Goal: Task Accomplishment & Management: Manage account settings

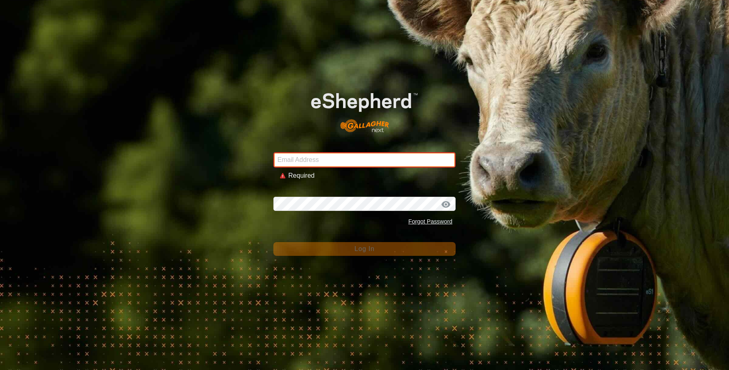
click at [317, 164] on input "Email Address" at bounding box center [365, 159] width 182 height 15
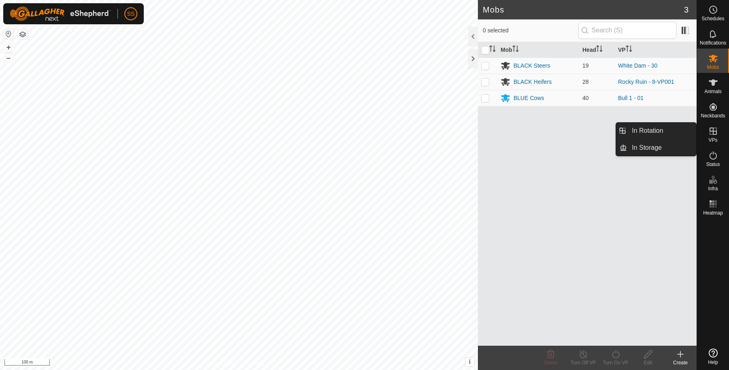
drag, startPoint x: 718, startPoint y: 144, endPoint x: 720, endPoint y: 128, distance: 16.4
click at [720, 128] on es-virtualpaddocks-svg-icon at bounding box center [713, 131] width 15 height 13
click at [664, 138] on link "In Rotation" at bounding box center [661, 131] width 69 height 16
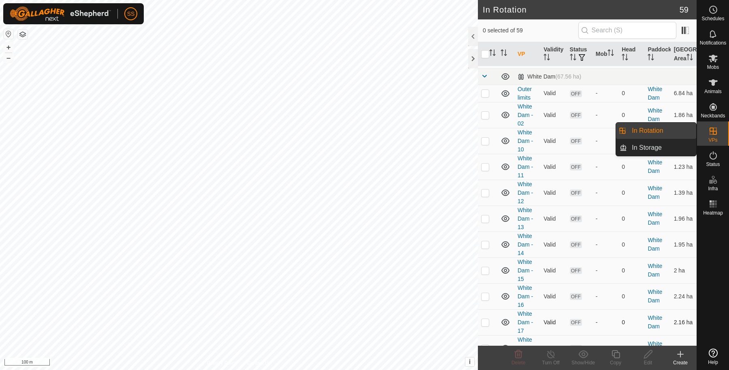
scroll to position [405, 0]
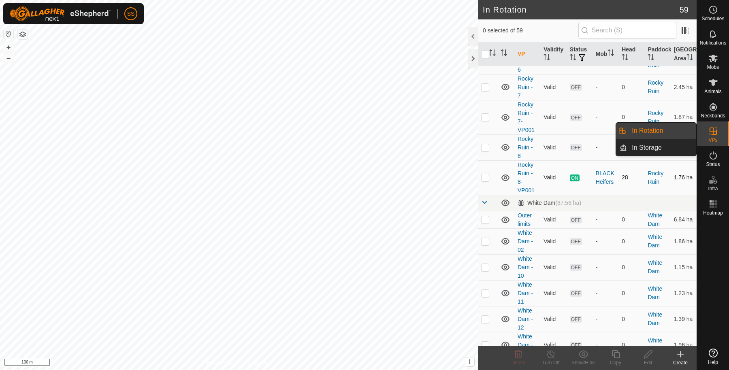
click at [488, 181] on p-checkbox at bounding box center [485, 177] width 8 height 6
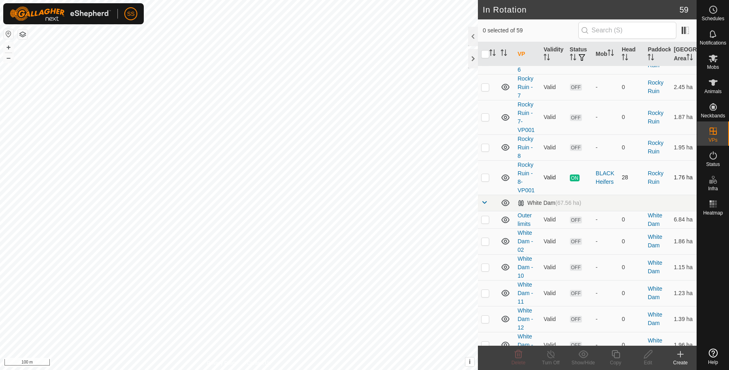
checkbox input "true"
click at [610, 353] on copy-svg-icon at bounding box center [616, 355] width 32 height 10
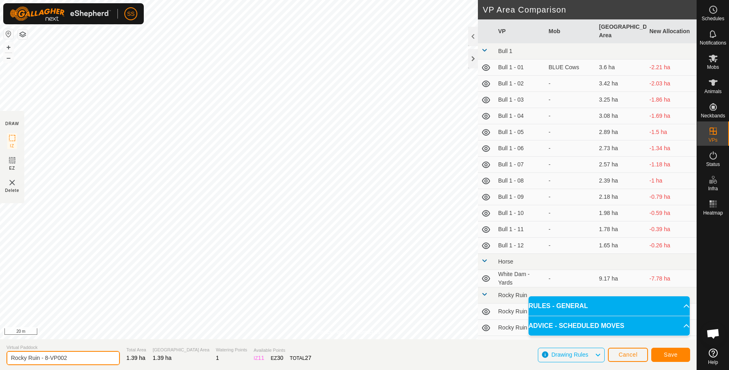
click at [79, 355] on input "Rocky Ruin - 8-VP002" at bounding box center [62, 358] width 113 height 14
type input "Rocky Ruin - 10"
click at [656, 355] on button "Save" at bounding box center [671, 355] width 39 height 14
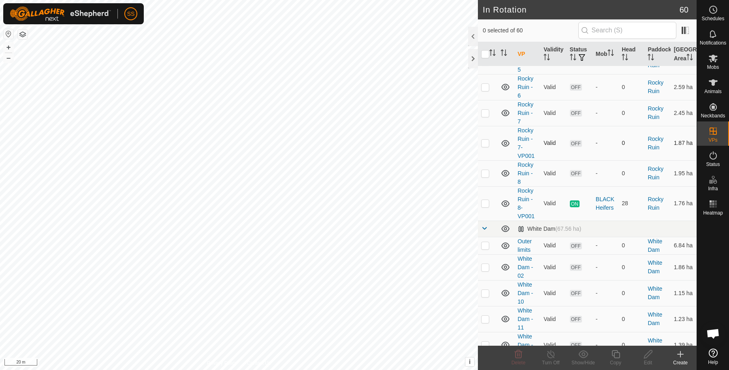
scroll to position [270, 0]
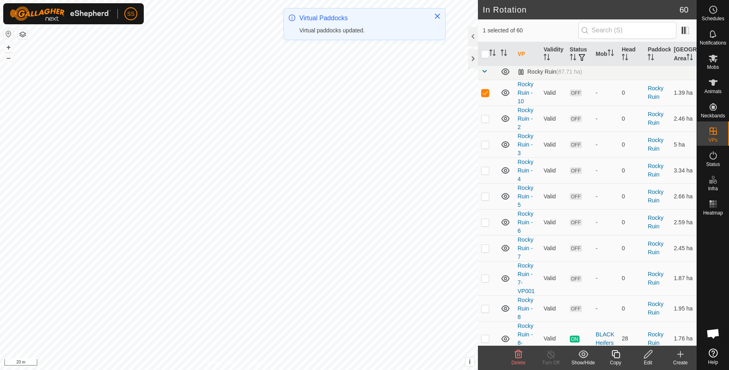
click at [615, 355] on icon at bounding box center [616, 355] width 10 height 10
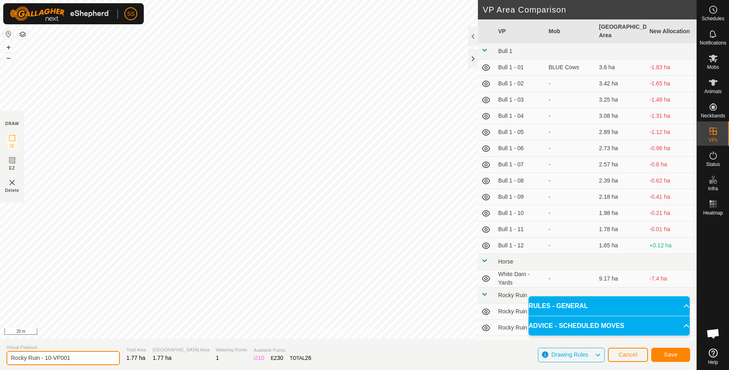
click at [83, 355] on input "Rocky Ruin - 10-VP001" at bounding box center [62, 358] width 113 height 14
type input "Rocky Ruin - 9"
click at [657, 355] on button "Save" at bounding box center [671, 355] width 39 height 14
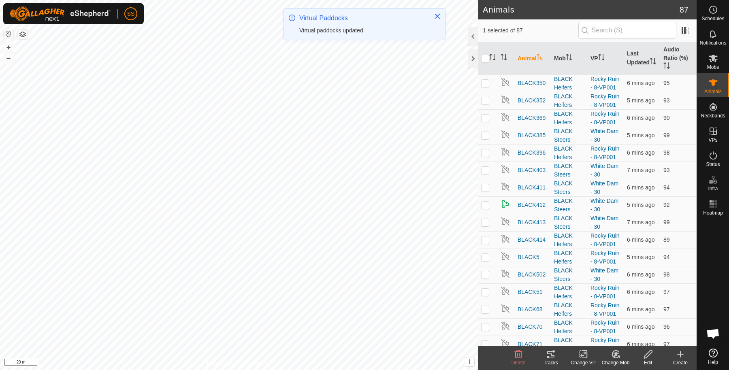
scroll to position [405, 0]
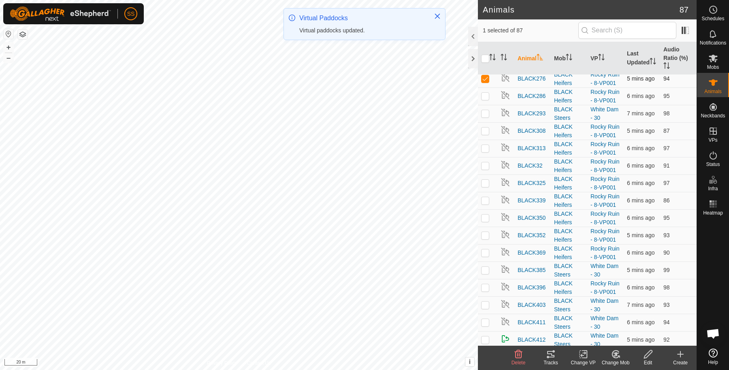
click at [484, 82] on p-checkbox at bounding box center [485, 78] width 8 height 6
checkbox input "false"
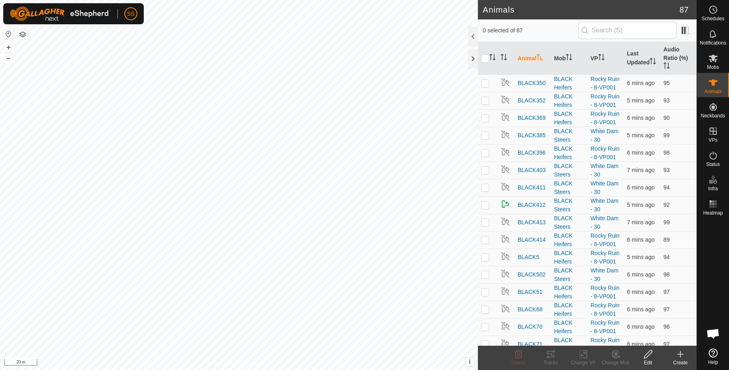
scroll to position [135, 0]
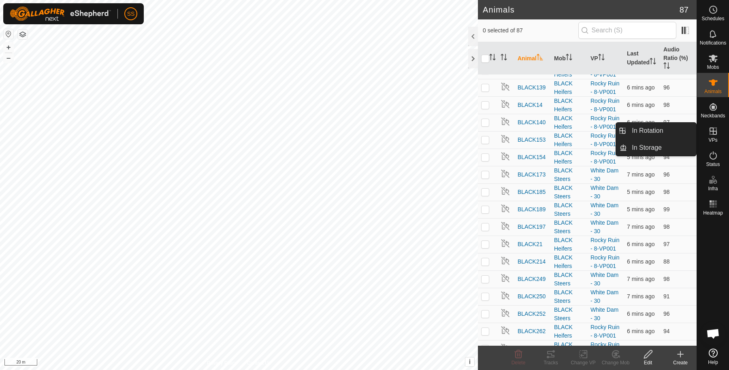
click at [684, 129] on link "In Rotation" at bounding box center [661, 131] width 69 height 16
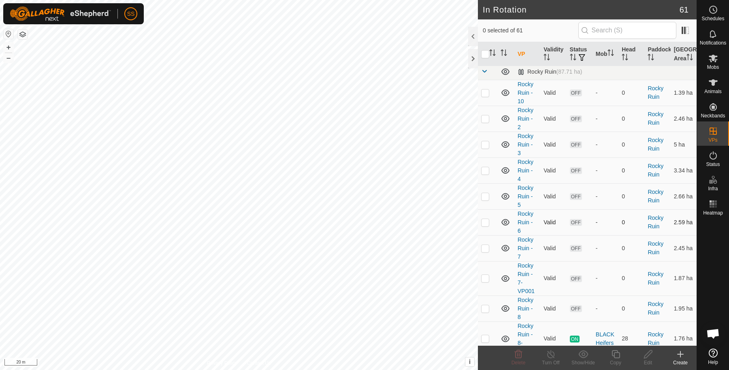
scroll to position [405, 0]
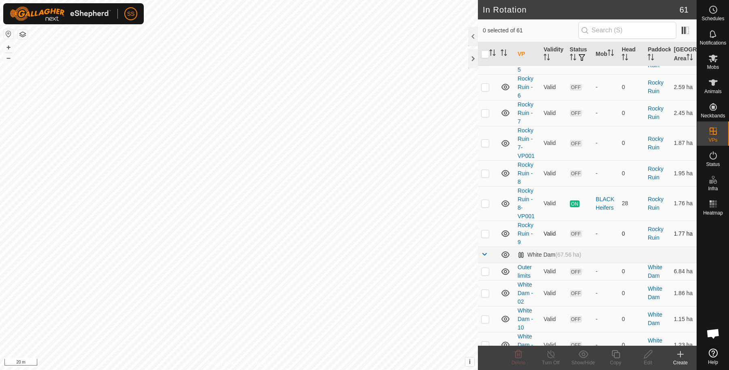
click at [488, 237] on p-checkbox at bounding box center [485, 234] width 8 height 6
checkbox input "true"
click at [621, 349] on div "Copy" at bounding box center [616, 358] width 32 height 24
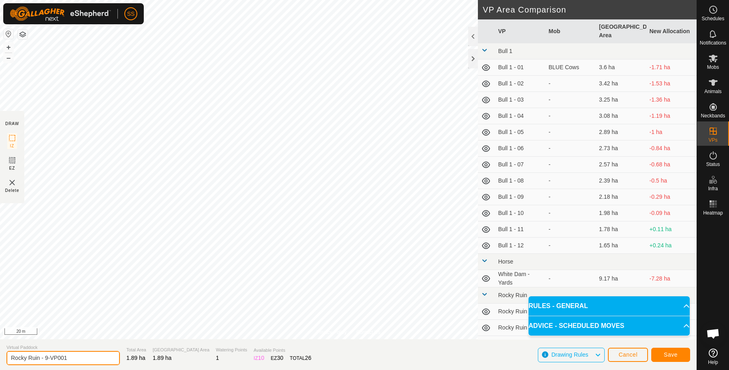
click at [83, 354] on input "Rocky Ruin - 9-VP001" at bounding box center [62, 358] width 113 height 14
type input "Rocky Ruin - 9"
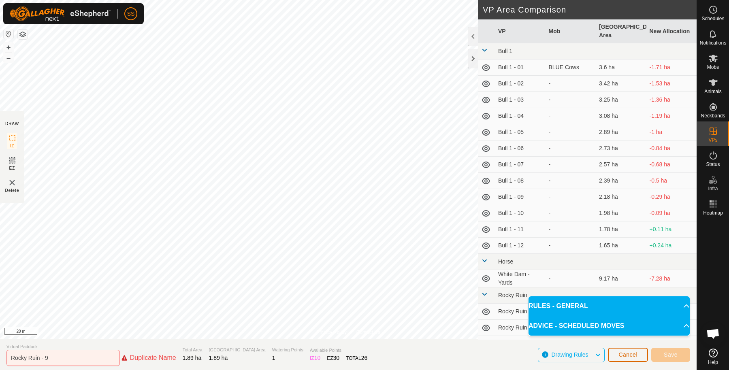
click at [629, 353] on span "Cancel" at bounding box center [628, 355] width 19 height 6
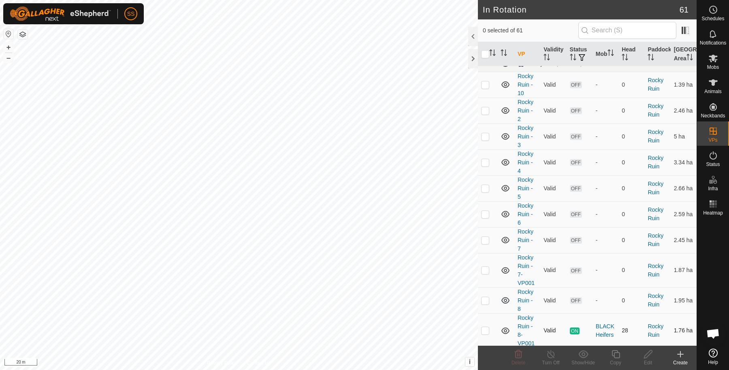
scroll to position [405, 0]
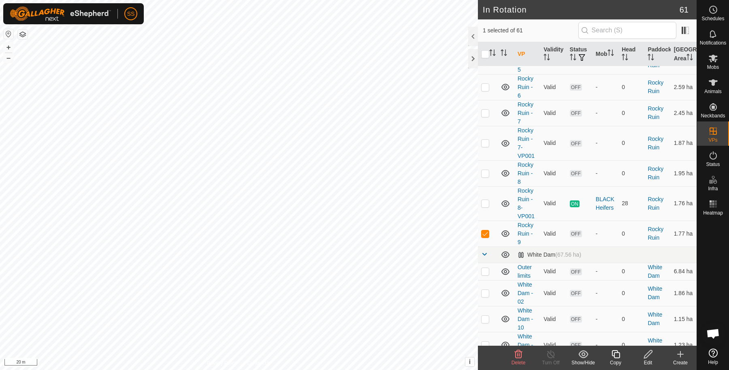
click at [646, 358] on icon at bounding box center [648, 355] width 8 height 8
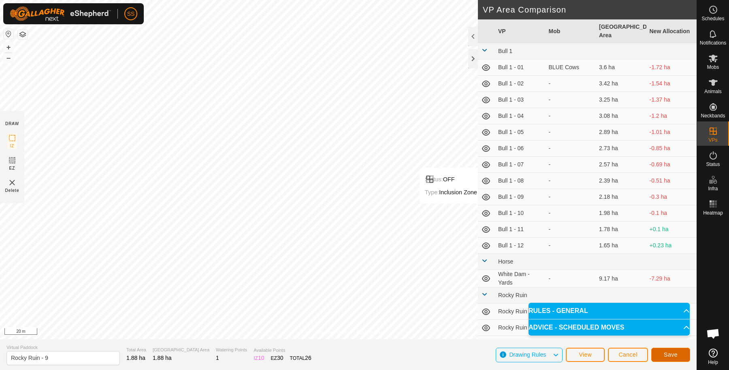
click at [671, 349] on button "Save" at bounding box center [671, 355] width 39 height 14
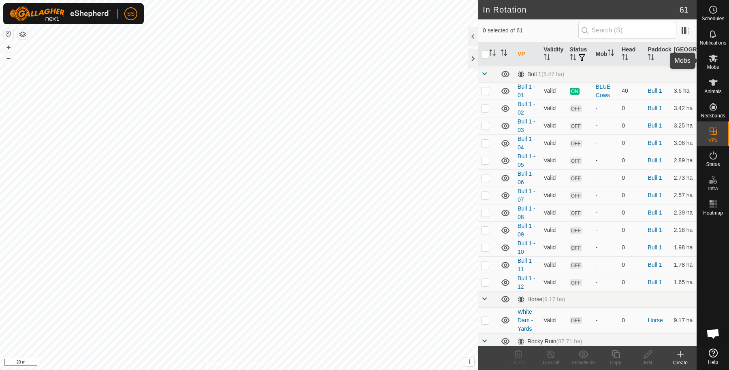
click at [721, 63] on div "Mobs" at bounding box center [713, 61] width 32 height 24
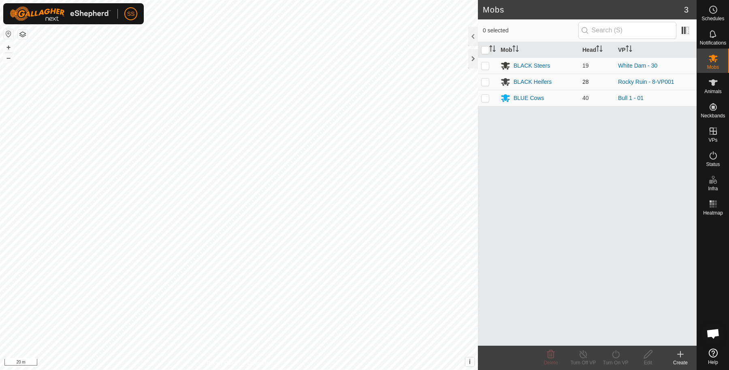
click at [487, 84] on p-checkbox at bounding box center [485, 82] width 8 height 6
checkbox input "true"
click at [610, 355] on turn-on-svg-icon at bounding box center [616, 355] width 32 height 10
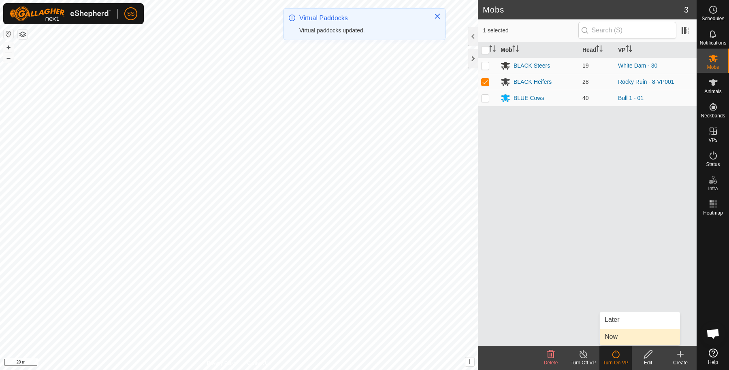
click at [611, 333] on link "Now" at bounding box center [640, 337] width 80 height 16
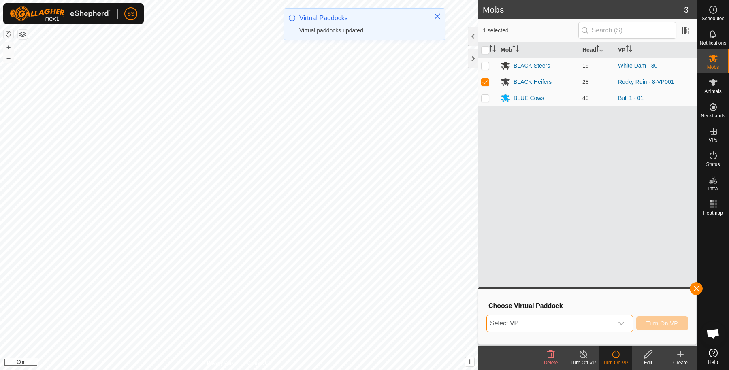
click at [576, 324] on span "Select VP" at bounding box center [550, 324] width 126 height 16
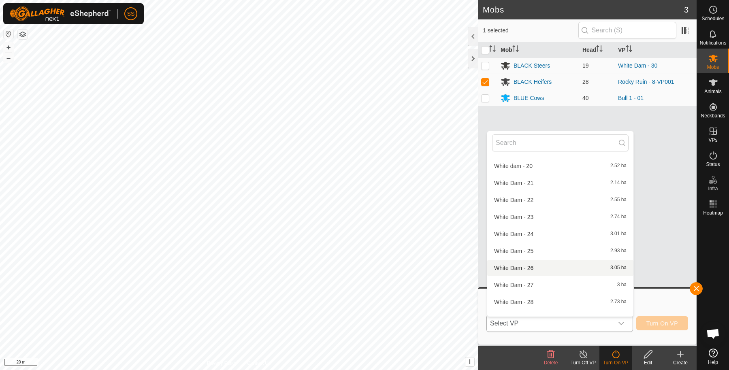
scroll to position [414, 0]
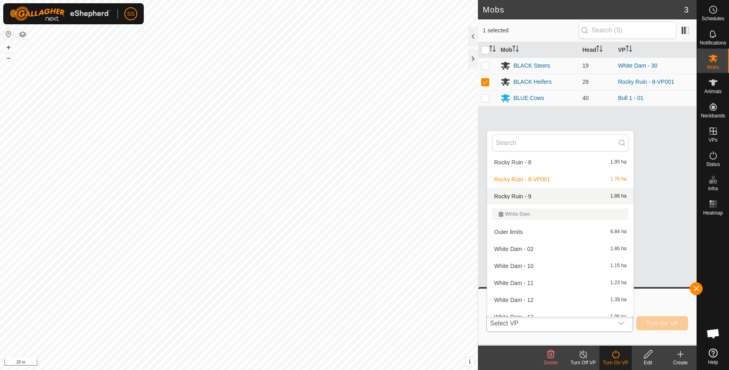
click at [524, 199] on li "Rocky Ruin - 9 1.88 ha" at bounding box center [561, 196] width 146 height 16
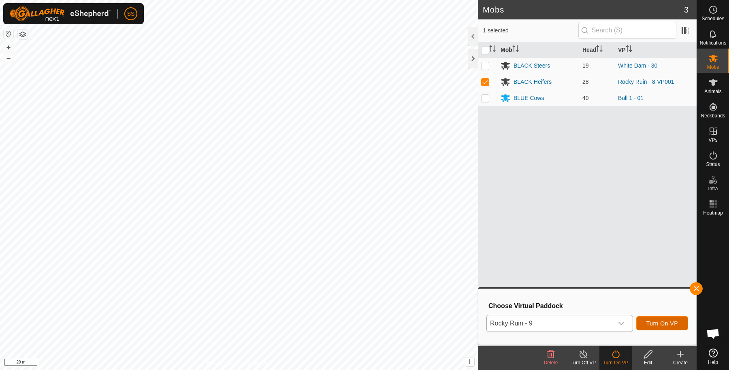
click at [659, 320] on button "Turn On VP" at bounding box center [663, 324] width 52 height 14
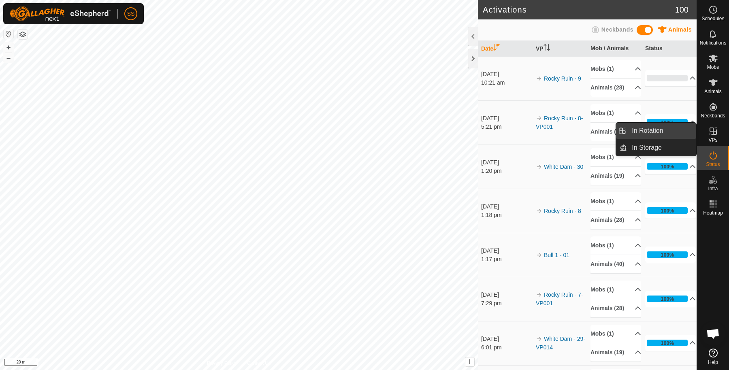
click at [694, 131] on link "In Rotation" at bounding box center [661, 131] width 69 height 16
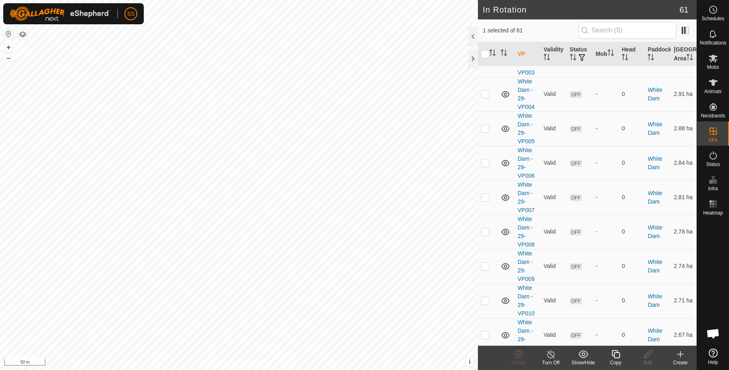
scroll to position [1392, 0]
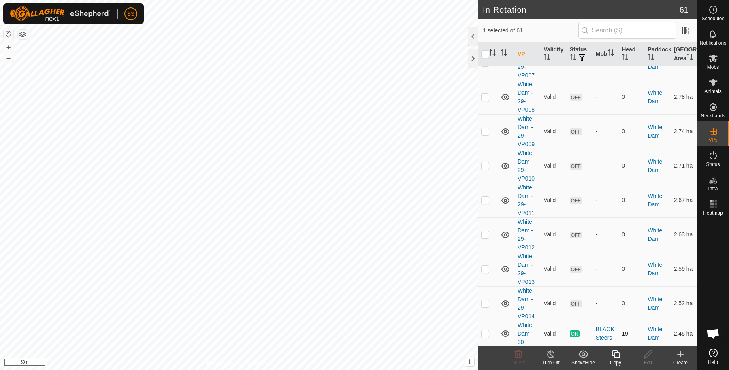
click at [491, 334] on td at bounding box center [487, 334] width 19 height 26
checkbox input "true"
click at [483, 304] on p-checkbox at bounding box center [485, 303] width 8 height 6
click at [488, 307] on td at bounding box center [487, 304] width 19 height 34
checkbox input "false"
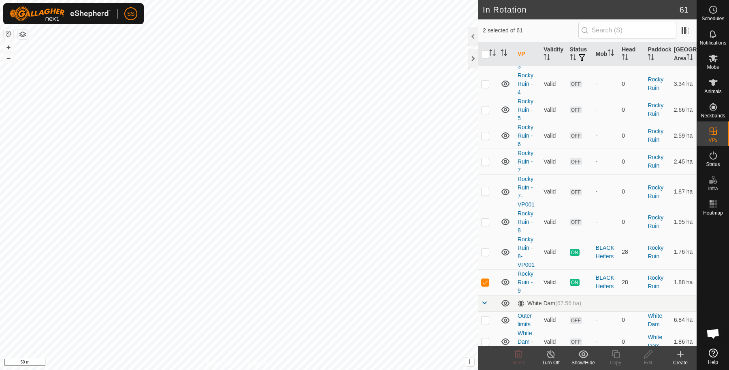
scroll to position [540, 0]
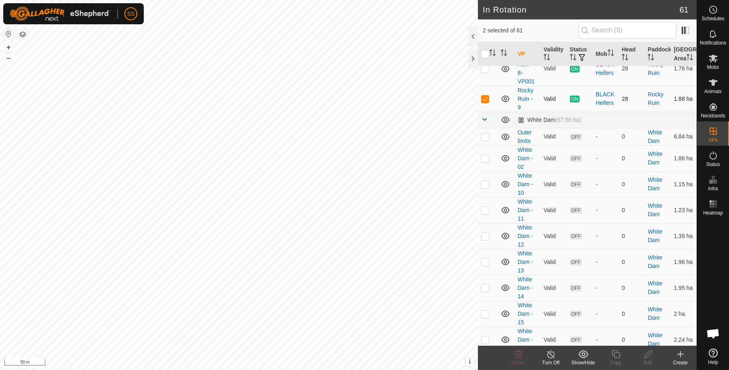
click at [489, 102] on p-checkbox at bounding box center [485, 99] width 8 height 6
checkbox input "false"
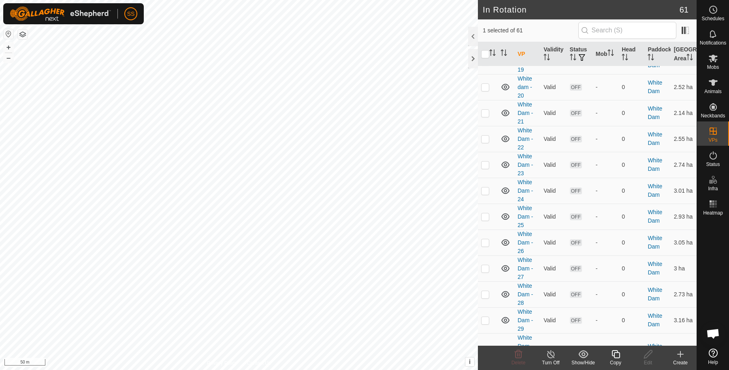
scroll to position [1392, 0]
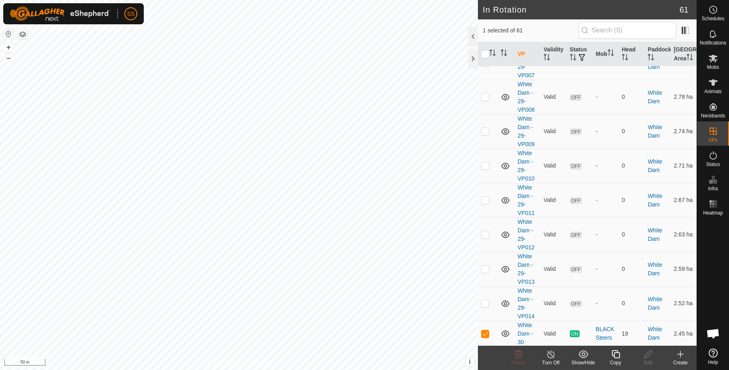
click at [619, 355] on icon at bounding box center [616, 355] width 10 height 10
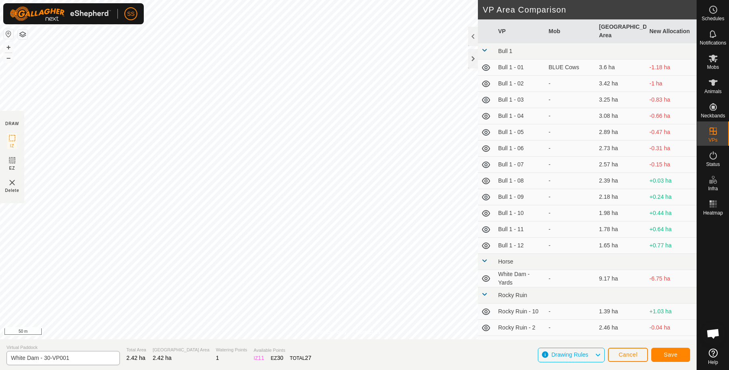
click at [83, 365] on section "Virtual Paddock White Dam - 30-VP001 Total Area 2.42 ha Grazing Area 2.42 ha Wa…" at bounding box center [348, 355] width 697 height 31
click at [84, 355] on input "White Dam - 30-VP001" at bounding box center [62, 358] width 113 height 14
type input "White Dam - 31"
click at [657, 353] on button "Save" at bounding box center [671, 355] width 39 height 14
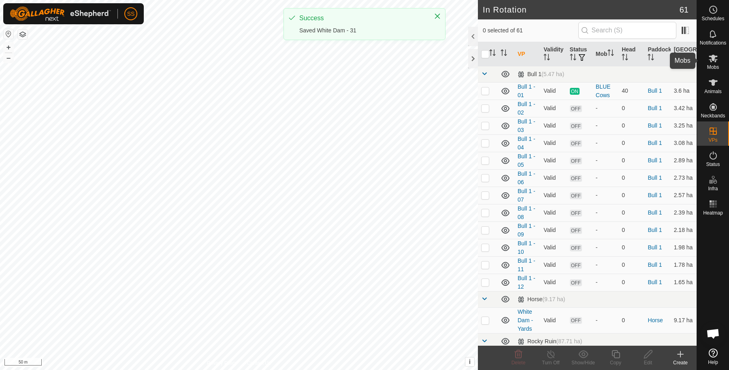
click at [717, 59] on icon at bounding box center [714, 58] width 10 height 10
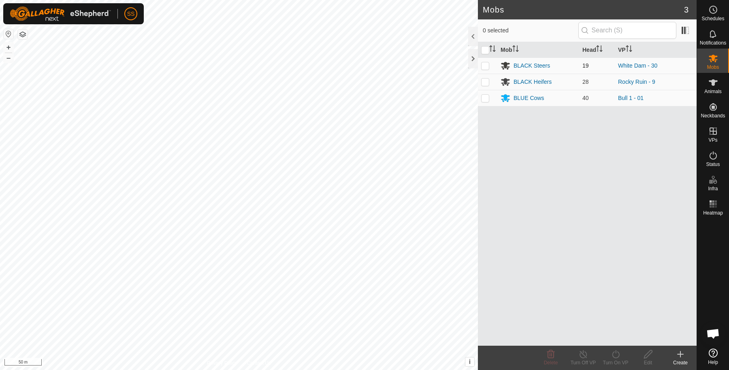
click at [482, 65] on p-checkbox at bounding box center [485, 65] width 8 height 6
checkbox input "true"
click at [611, 355] on icon at bounding box center [616, 355] width 10 height 10
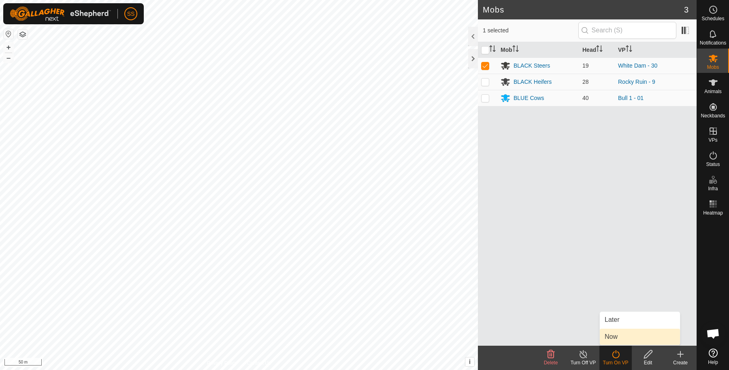
click at [610, 341] on link "Now" at bounding box center [640, 337] width 80 height 16
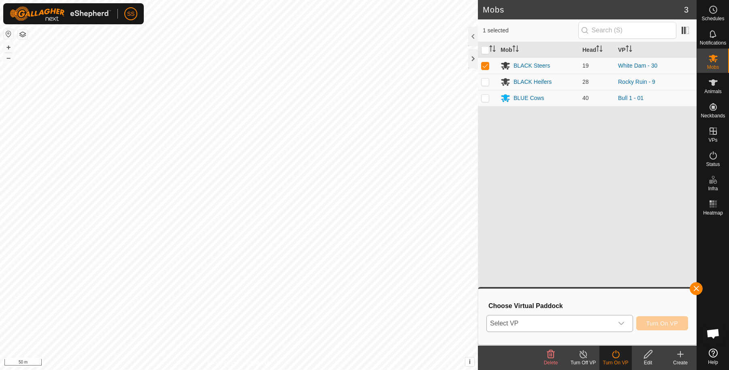
click at [580, 318] on span "Select VP" at bounding box center [550, 324] width 126 height 16
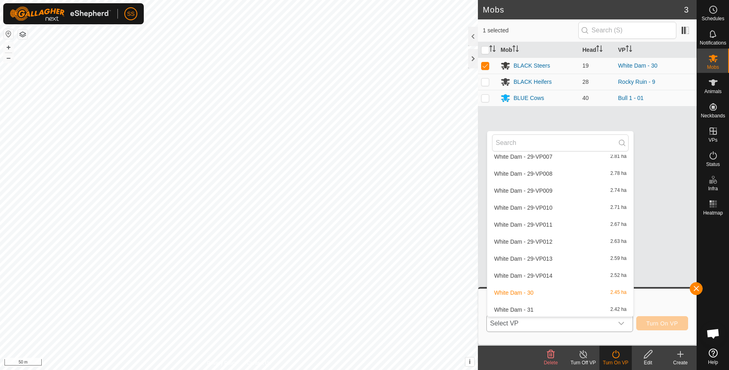
scroll to position [967, 0]
click at [557, 309] on li "White Dam - 31 2.42 ha" at bounding box center [561, 309] width 146 height 16
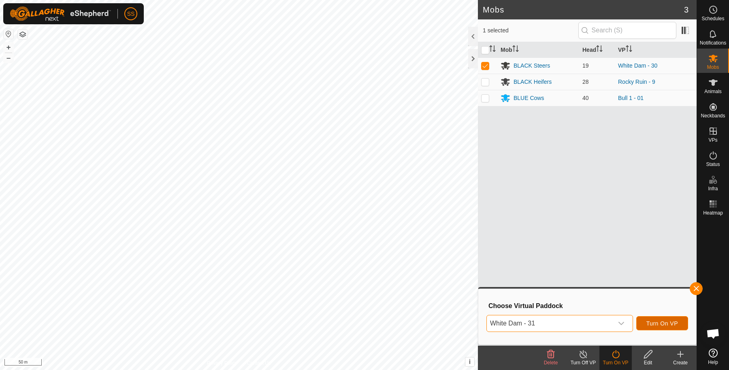
click at [659, 325] on span "Turn On VP" at bounding box center [663, 324] width 32 height 6
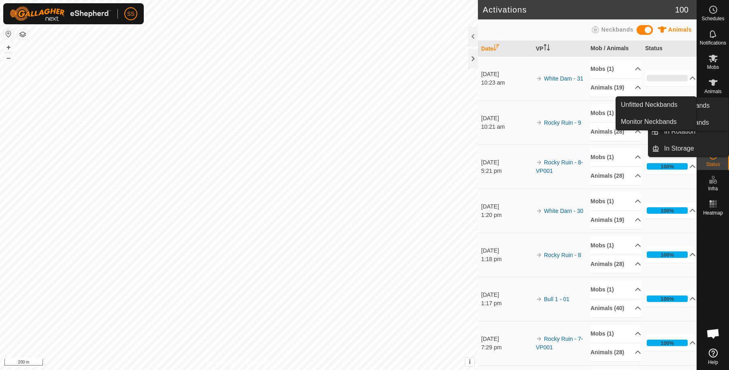
click at [716, 156] on icon at bounding box center [714, 156] width 10 height 10
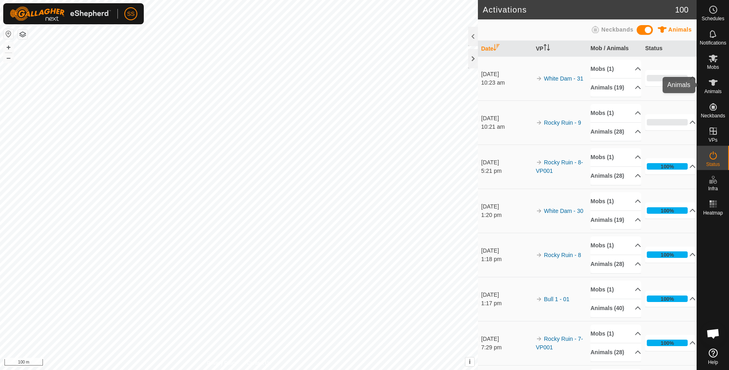
click at [714, 79] on icon at bounding box center [713, 82] width 9 height 6
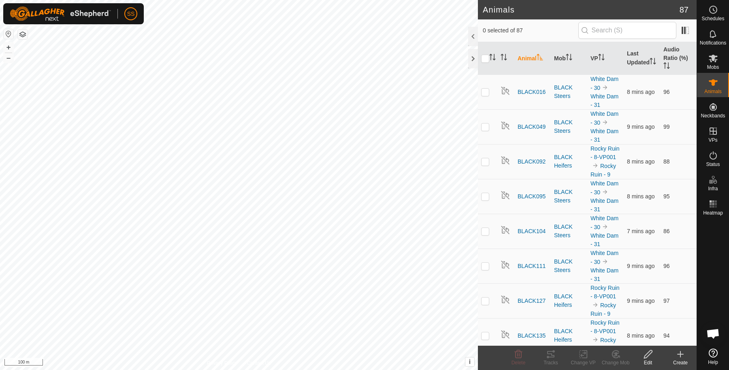
scroll to position [135, 0]
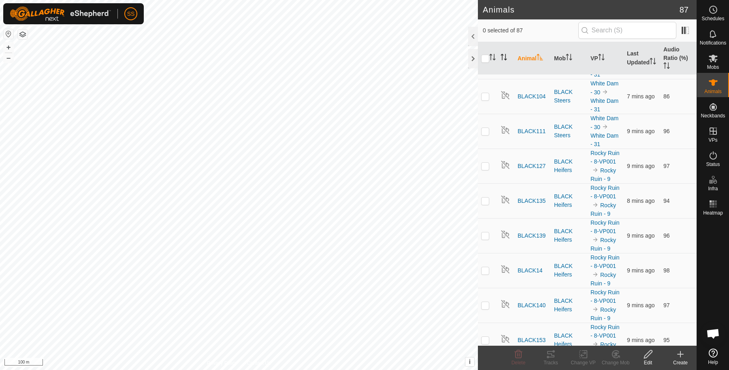
click at [505, 61] on p-sorticon "Activate to sort" at bounding box center [504, 58] width 6 height 6
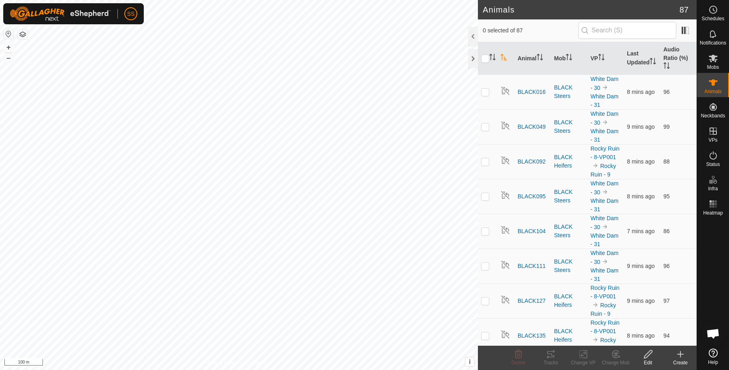
click at [507, 58] on icon "Activate to sort" at bounding box center [504, 57] width 6 height 6
click at [488, 92] on p-checkbox at bounding box center [485, 92] width 8 height 6
click at [650, 359] on div "Edit" at bounding box center [648, 362] width 32 height 7
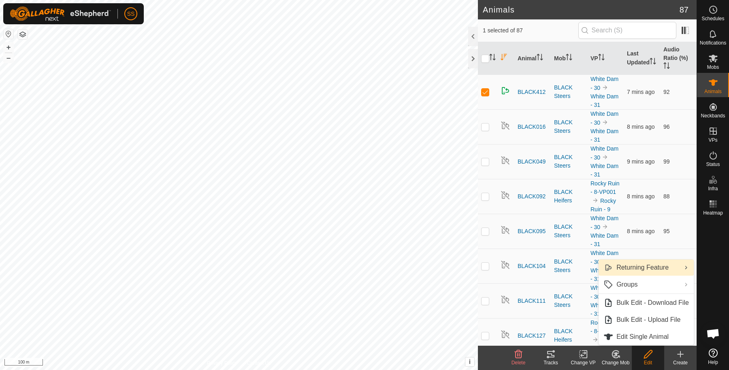
click at [629, 265] on link "Returning Feature" at bounding box center [646, 268] width 95 height 16
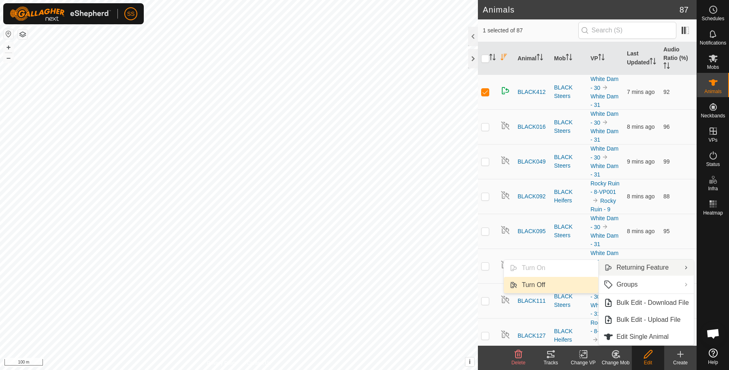
click at [572, 283] on link "Turn Off" at bounding box center [551, 285] width 94 height 16
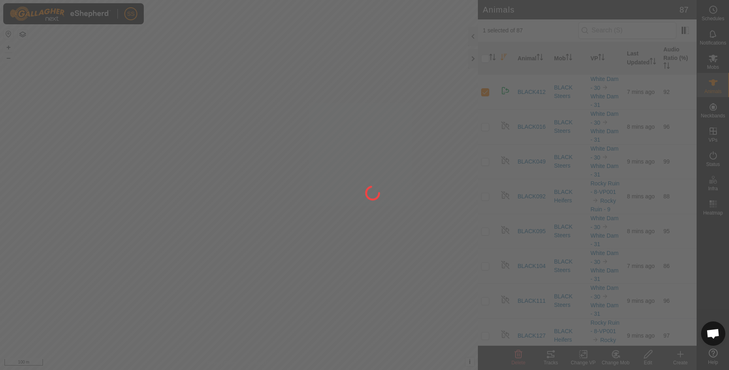
checkbox input "false"
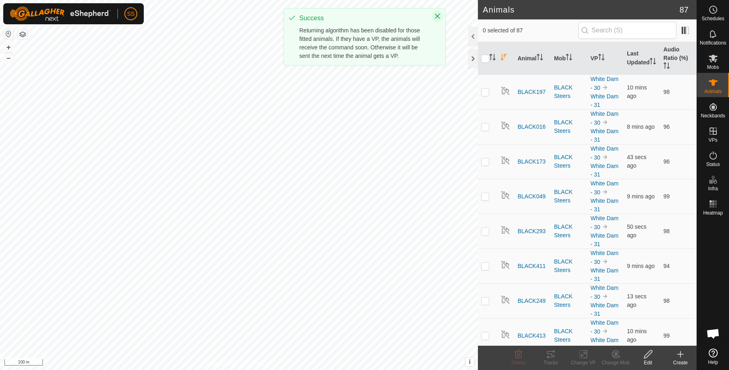
click at [440, 18] on icon "Close" at bounding box center [437, 16] width 6 height 6
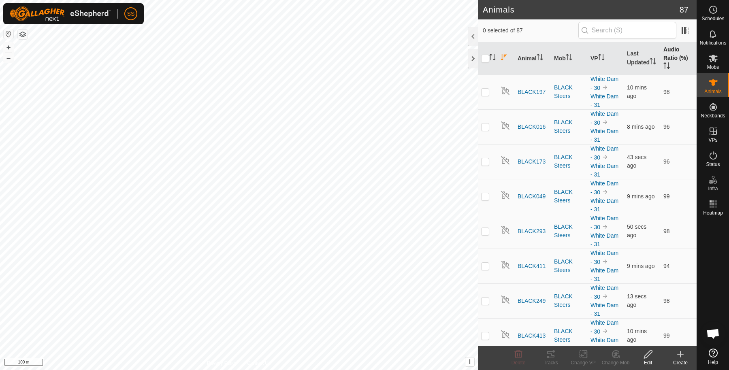
click at [671, 52] on th "Audio Ratio (%)" at bounding box center [679, 58] width 36 height 33
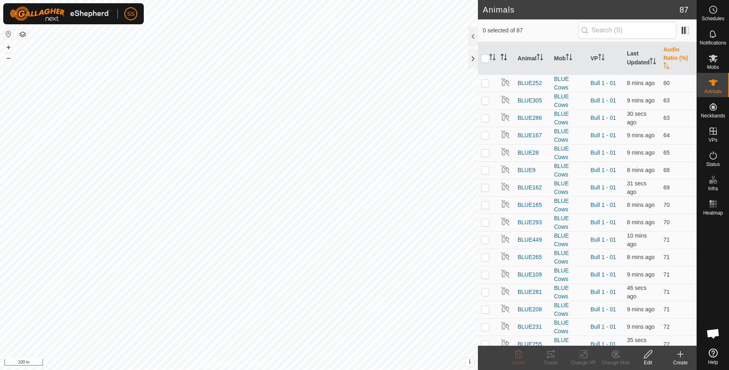
click at [664, 56] on th "Audio Ratio (%)" at bounding box center [679, 58] width 36 height 33
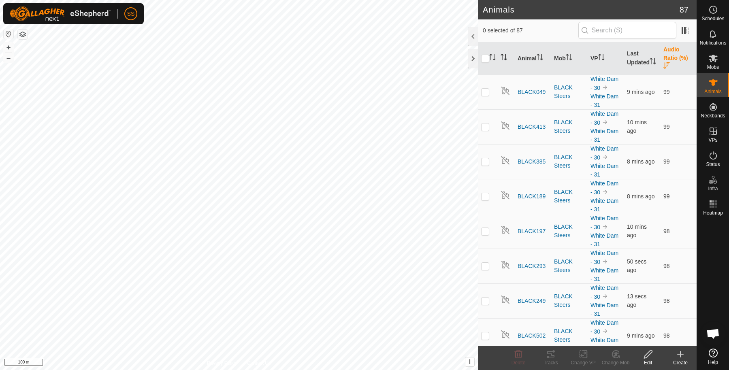
click at [664, 56] on th "Audio Ratio (%)" at bounding box center [679, 58] width 36 height 33
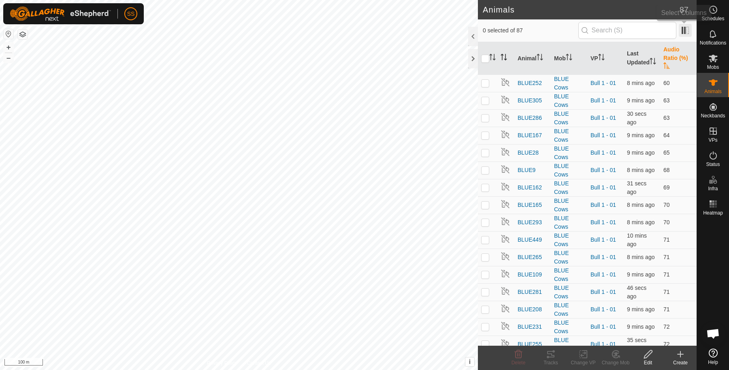
click at [684, 30] on span at bounding box center [685, 30] width 13 height 13
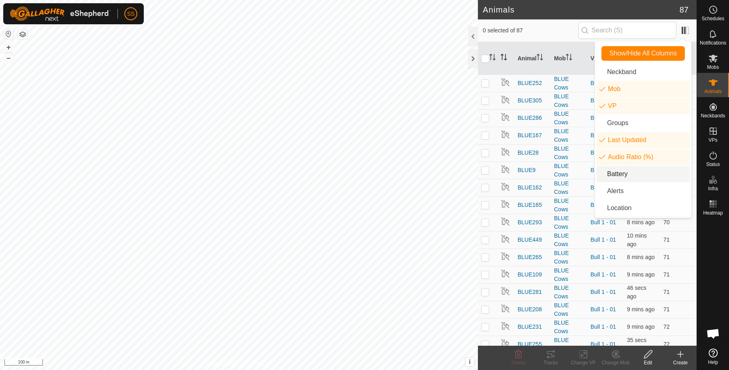
click at [632, 178] on li "Battery" at bounding box center [643, 174] width 93 height 16
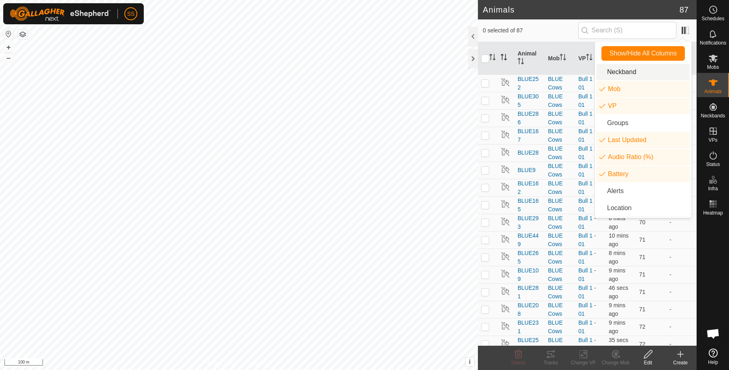
click at [548, 36] on div "0 selected of 87" at bounding box center [587, 30] width 209 height 17
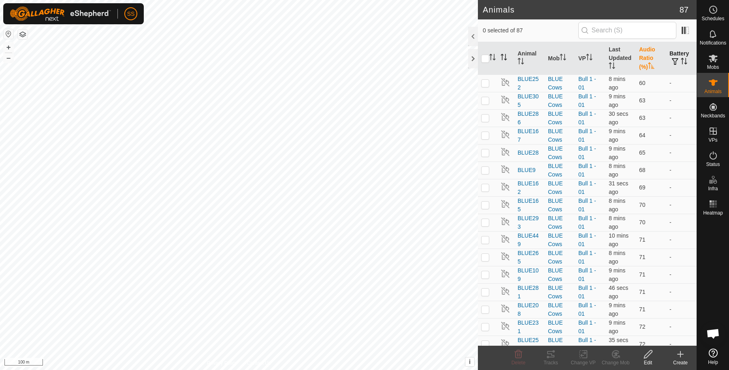
click at [684, 58] on th "Battery" at bounding box center [682, 58] width 30 height 33
click at [684, 37] on app-column-selector at bounding box center [684, 31] width 15 height 16
click at [684, 34] on span at bounding box center [685, 30] width 13 height 13
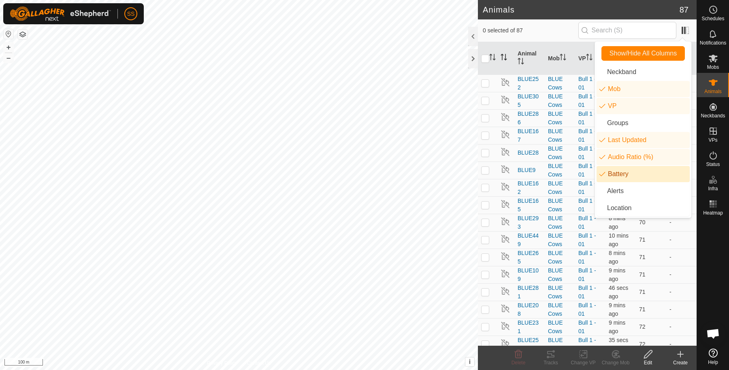
click at [631, 173] on li "Battery" at bounding box center [643, 174] width 93 height 16
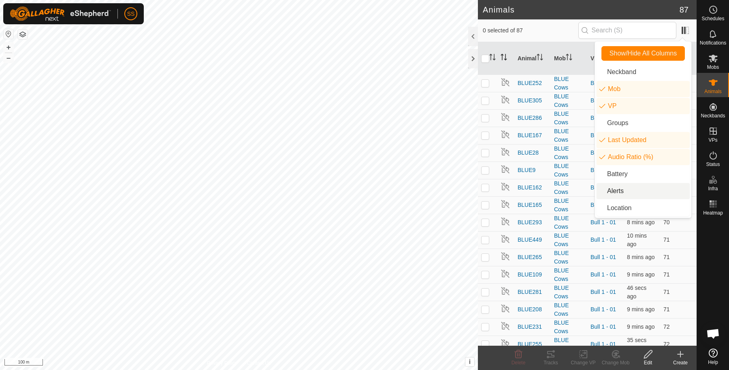
click at [631, 190] on li "Alerts" at bounding box center [643, 191] width 93 height 16
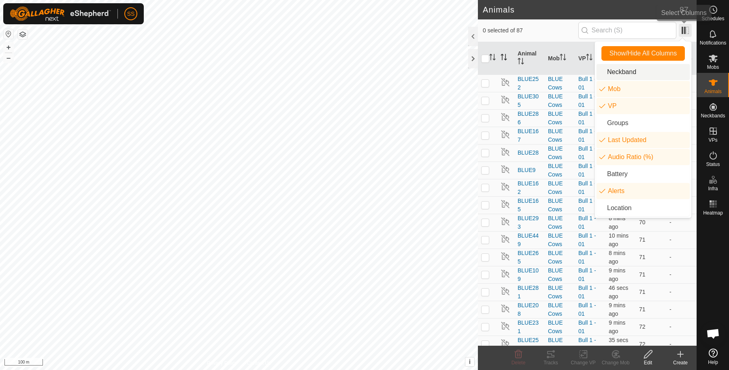
click at [687, 28] on span at bounding box center [685, 30] width 13 height 13
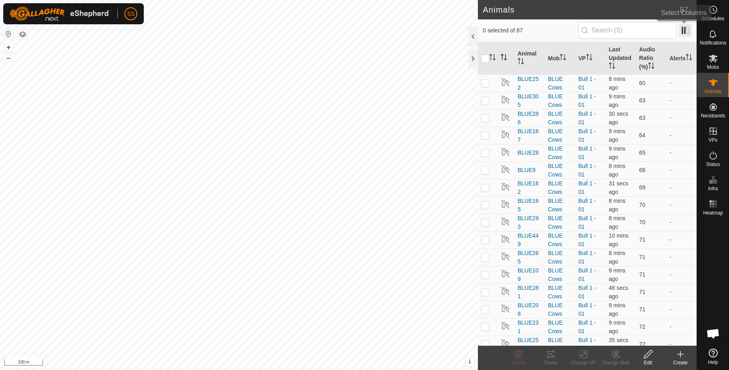
click at [683, 34] on span at bounding box center [685, 30] width 13 height 13
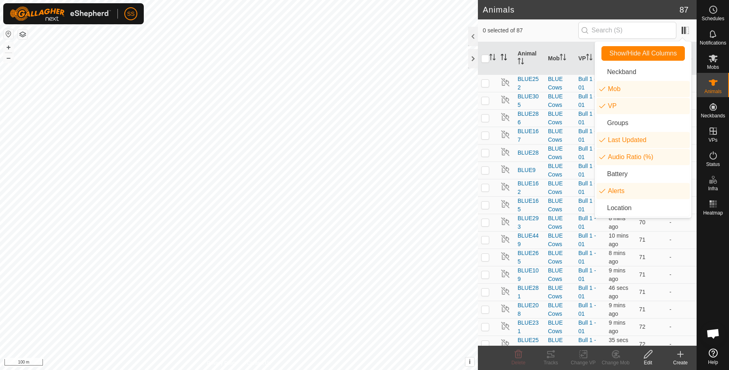
click at [578, 26] on span "0 selected of 87" at bounding box center [531, 30] width 96 height 9
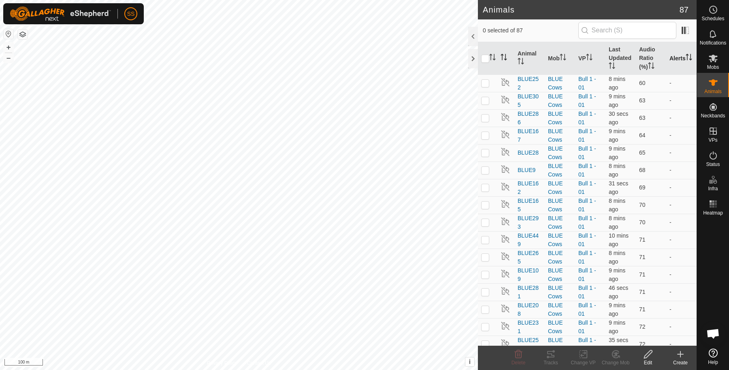
click at [672, 57] on th "Alerts" at bounding box center [682, 58] width 30 height 33
click at [644, 55] on th "Audio Ratio (%)" at bounding box center [651, 58] width 30 height 33
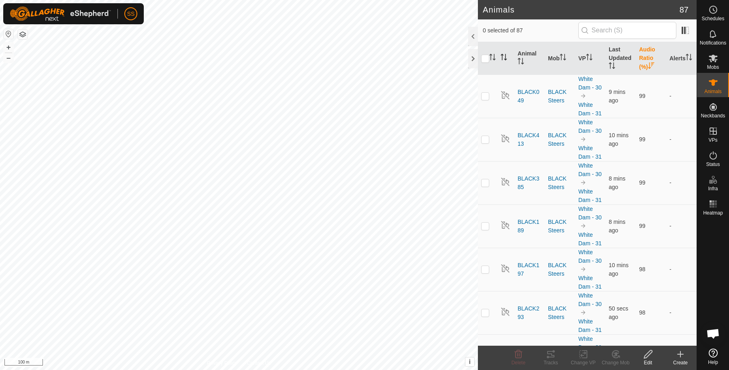
click at [644, 55] on th "Audio Ratio (%)" at bounding box center [651, 58] width 30 height 33
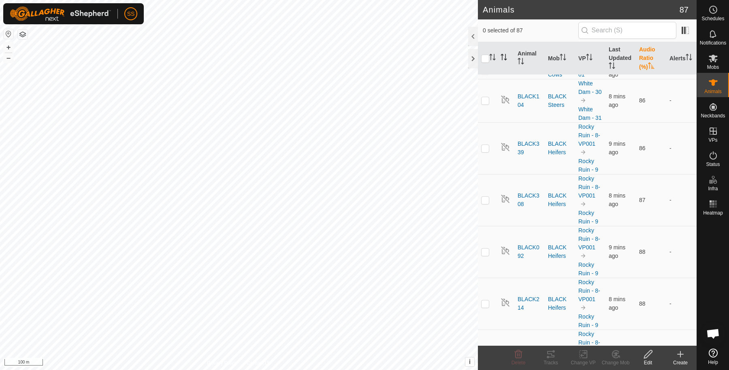
scroll to position [540, 0]
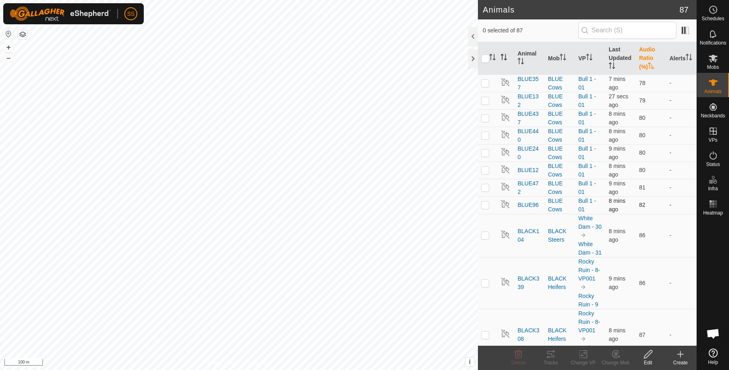
click at [489, 202] on p-checkbox at bounding box center [485, 205] width 8 height 6
click at [552, 353] on icon at bounding box center [551, 355] width 10 height 10
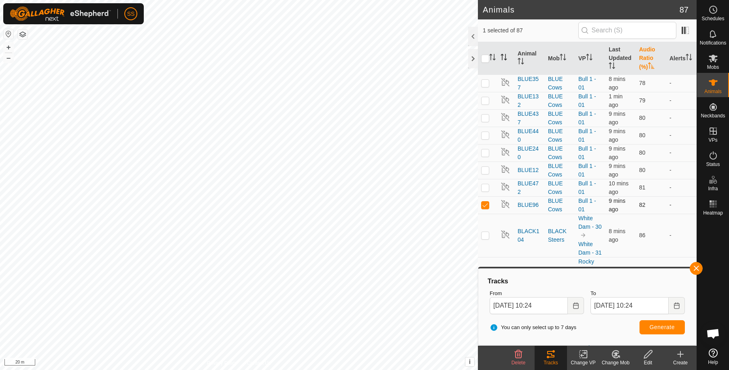
click at [486, 202] on p-checkbox at bounding box center [485, 205] width 8 height 6
checkbox input "false"
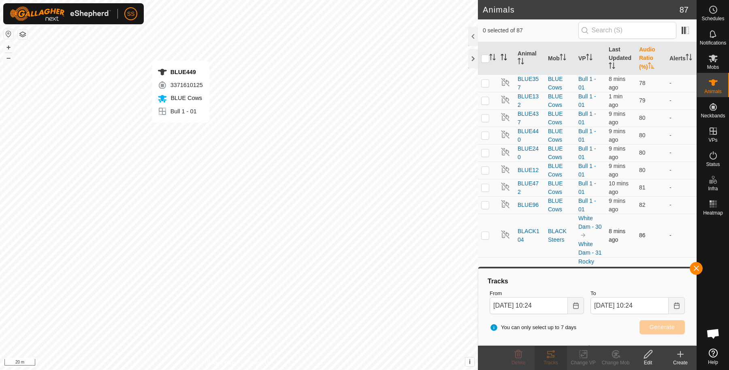
checkbox input "true"
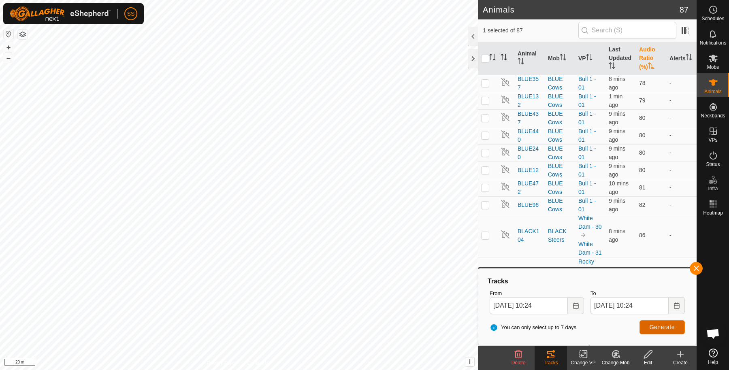
click at [664, 329] on span "Generate" at bounding box center [662, 327] width 25 height 6
click at [694, 267] on button "button" at bounding box center [696, 268] width 13 height 13
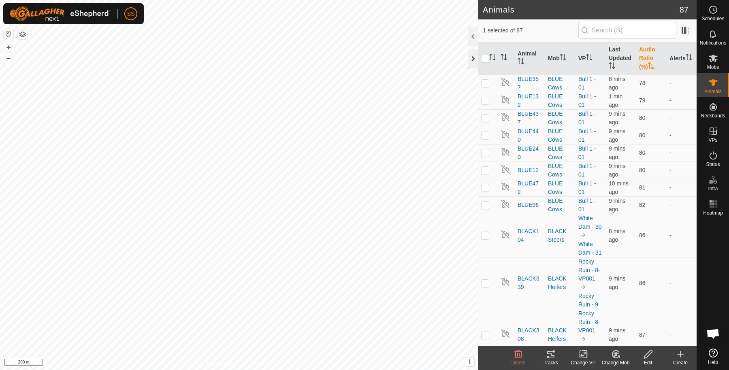
click at [476, 57] on div at bounding box center [473, 58] width 10 height 19
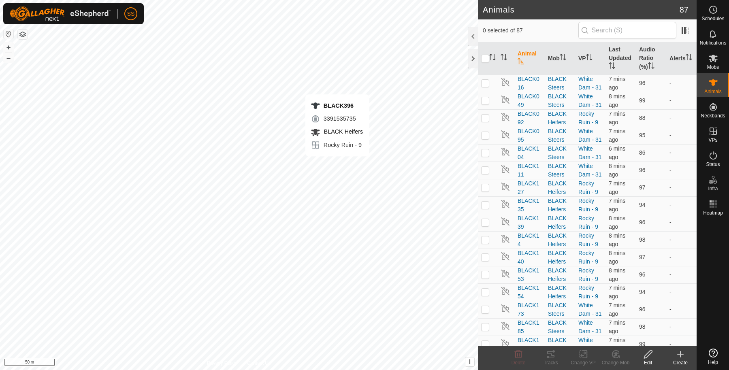
checkbox input "true"
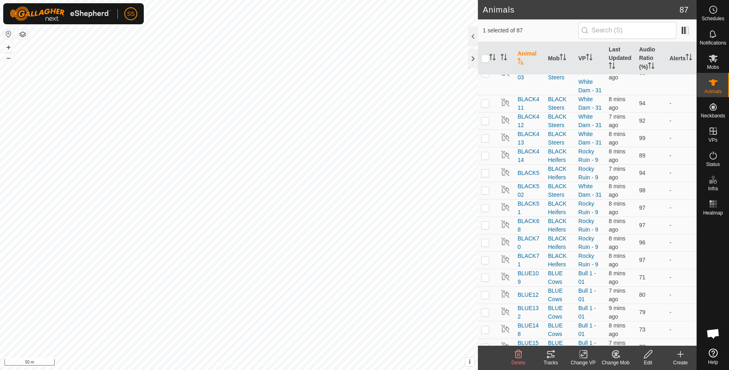
scroll to position [540, 0]
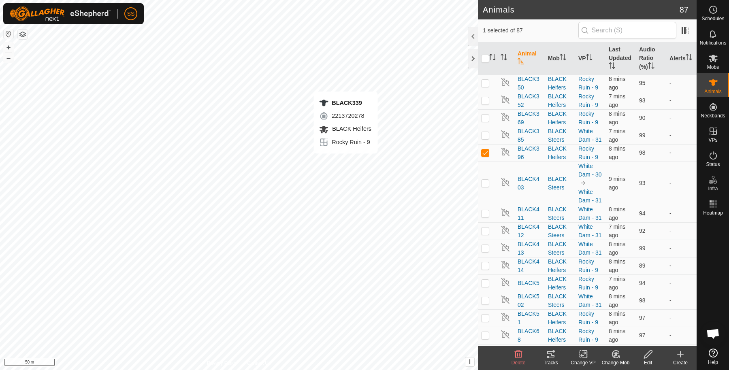
checkbox input "true"
checkbox input "false"
checkbox input "true"
click at [715, 59] on icon at bounding box center [714, 58] width 10 height 10
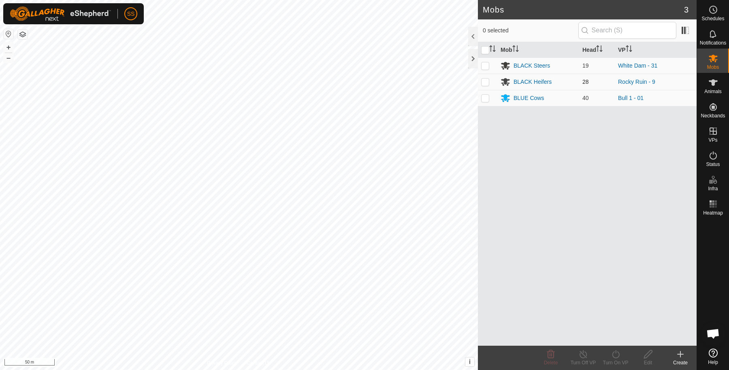
click at [487, 82] on p-checkbox at bounding box center [485, 82] width 8 height 6
checkbox input "true"
click at [614, 354] on icon at bounding box center [616, 355] width 10 height 10
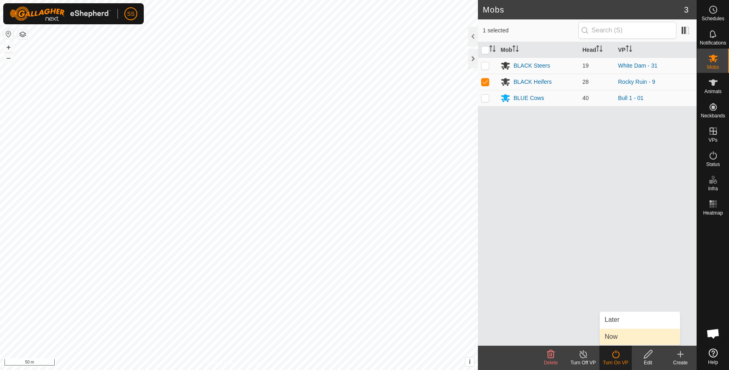
click at [605, 340] on link "Now" at bounding box center [640, 337] width 80 height 16
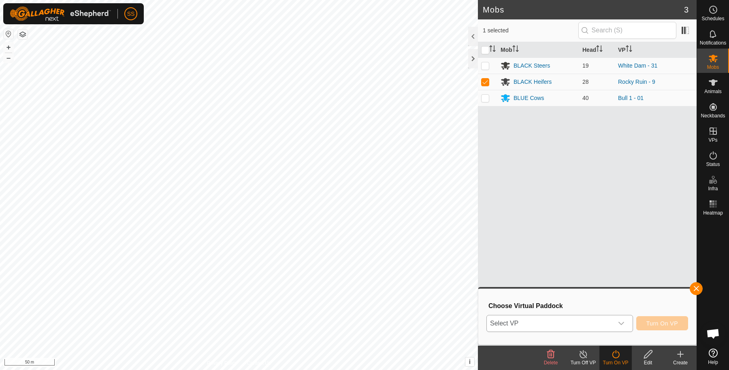
click at [573, 324] on span "Select VP" at bounding box center [550, 324] width 126 height 16
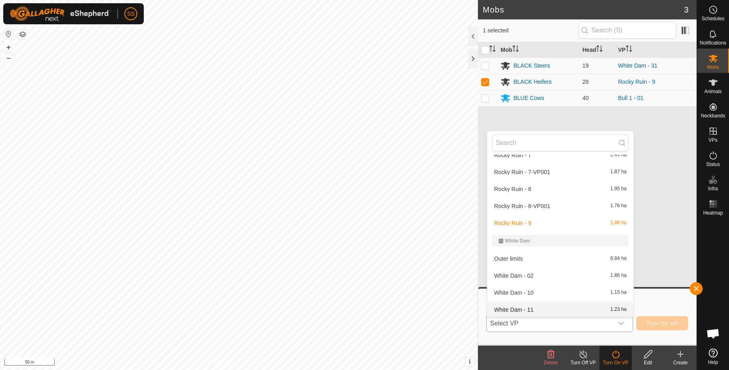
scroll to position [270, 0]
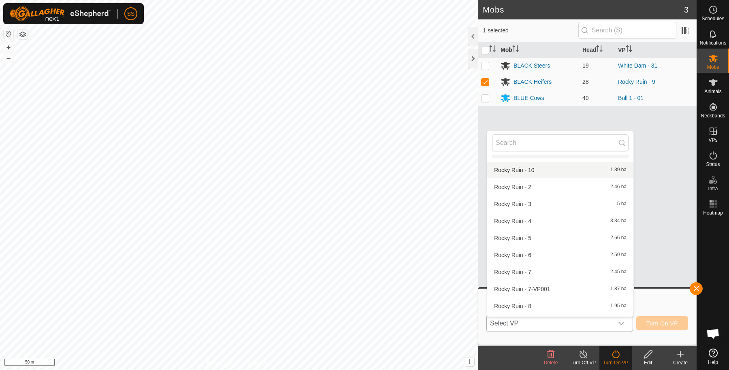
click at [521, 167] on li "Rocky Ruin - 10 1.39 ha" at bounding box center [561, 170] width 146 height 16
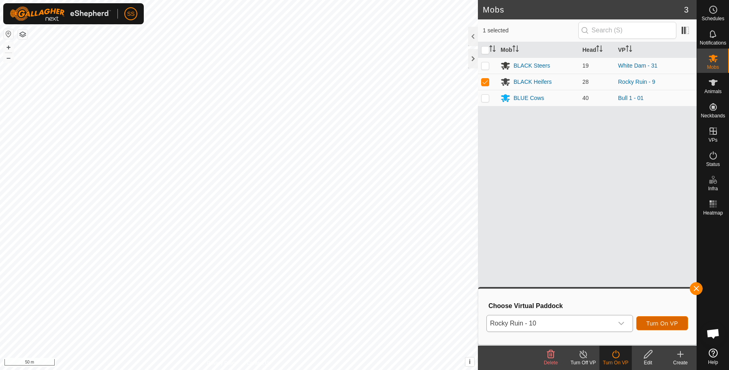
click at [657, 318] on button "Turn On VP" at bounding box center [663, 324] width 52 height 14
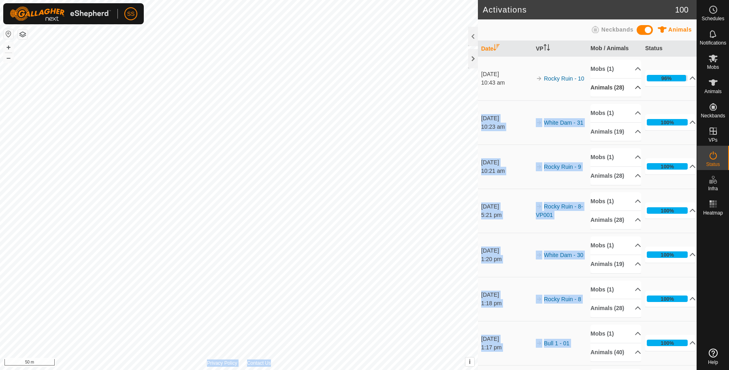
click at [625, 92] on body "SS Schedules Notifications Mobs Animals Neckbands VPs Status Infra Heatmap Help…" at bounding box center [364, 185] width 729 height 370
click at [619, 91] on p-accordion-header "Animals (28)" at bounding box center [616, 88] width 51 height 18
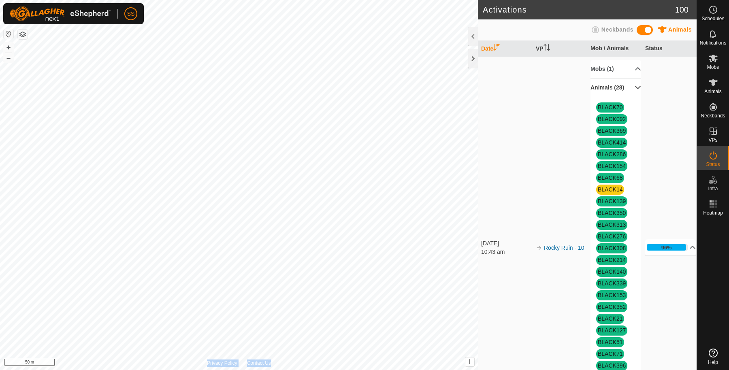
click at [619, 91] on p-accordion-header "Animals (28)" at bounding box center [616, 88] width 51 height 18
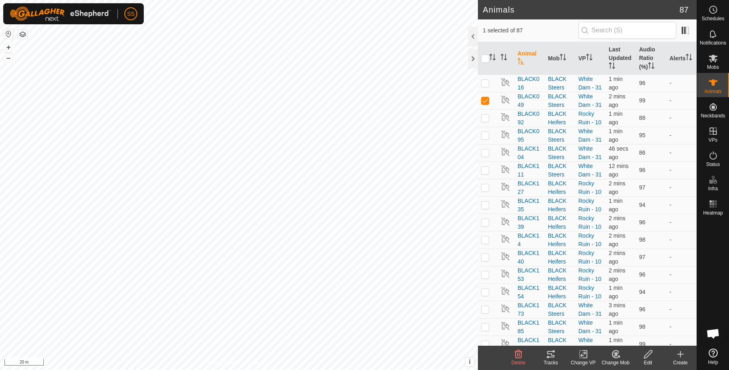
click at [641, 353] on edit-svg-icon at bounding box center [648, 355] width 32 height 10
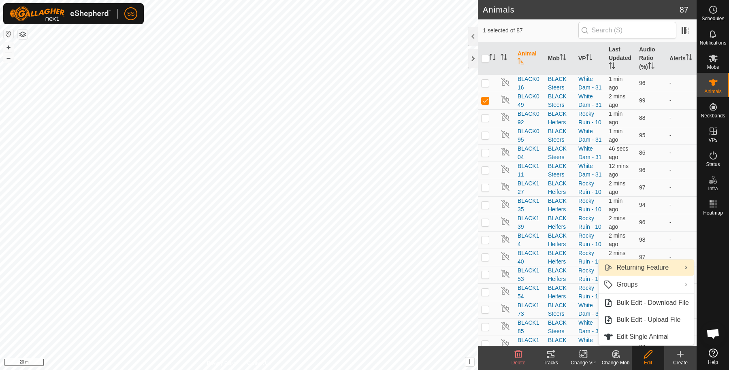
click at [649, 269] on link "Returning Feature" at bounding box center [646, 268] width 95 height 16
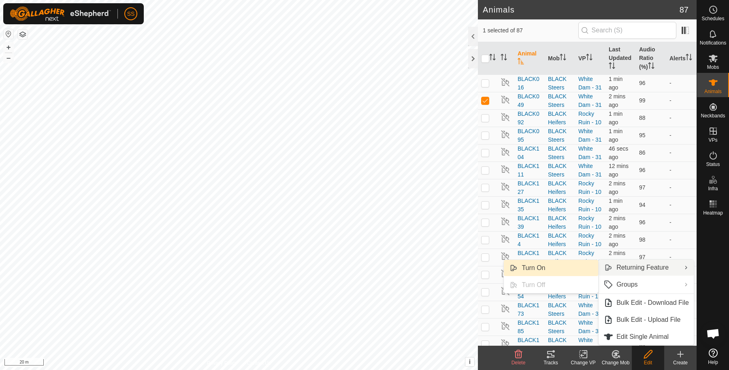
click at [590, 267] on link "Turn On" at bounding box center [551, 268] width 94 height 16
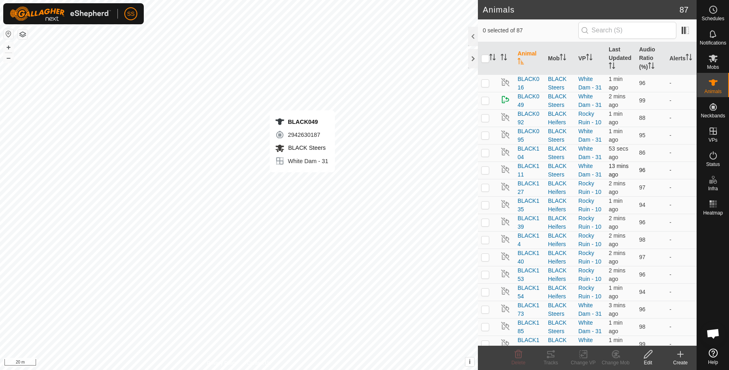
checkbox input "true"
click at [527, 109] on span "BLACK049" at bounding box center [530, 100] width 24 height 17
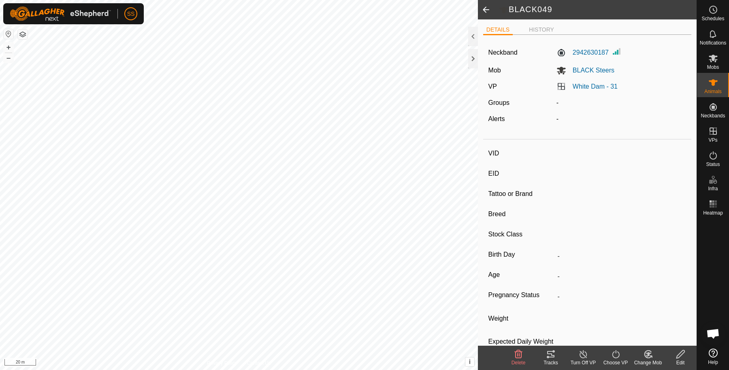
type input "BLACK049"
type input "-"
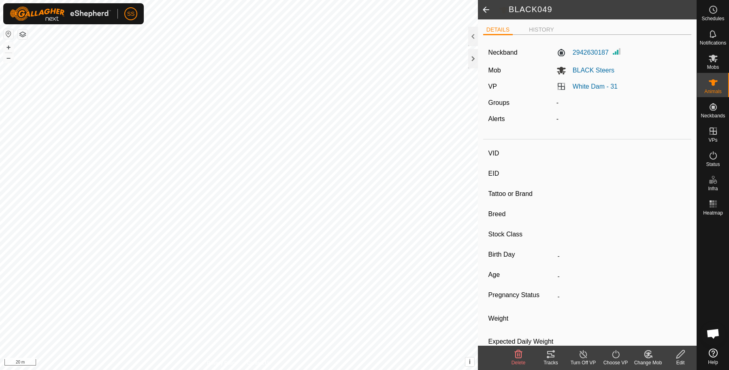
type input "312 kg"
type input "-"
click at [543, 34] on li "HISTORY" at bounding box center [542, 31] width 32 height 10
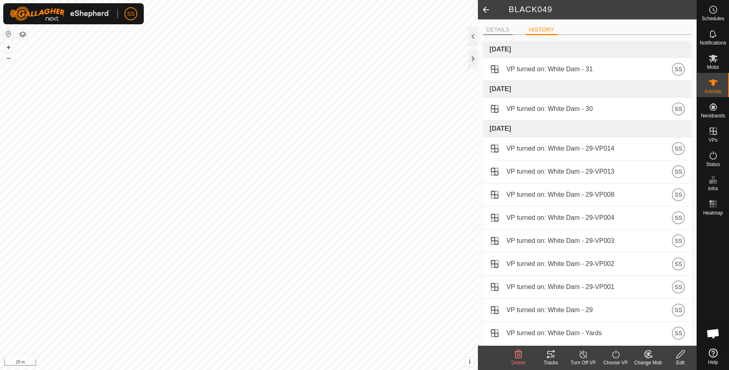
click at [509, 29] on li "DETAILS" at bounding box center [498, 31] width 30 height 10
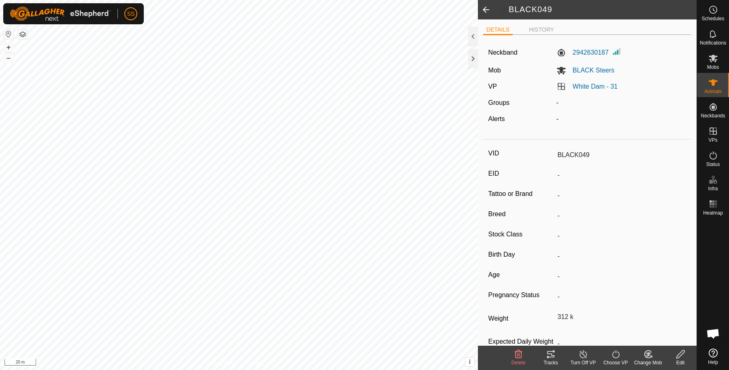
click at [488, 13] on span at bounding box center [486, 9] width 16 height 19
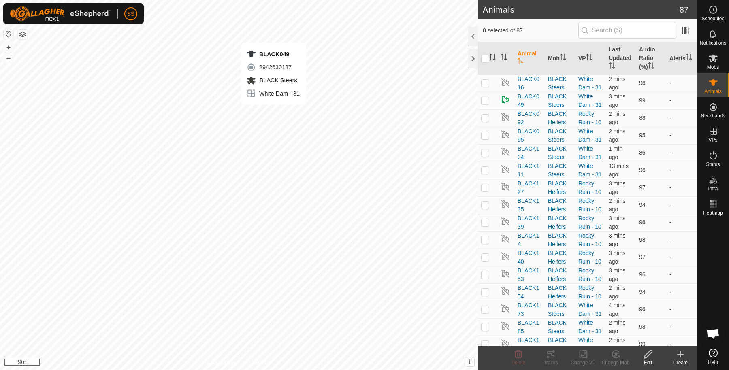
checkbox input "true"
click at [557, 352] on tracks-svg-icon at bounding box center [551, 355] width 32 height 10
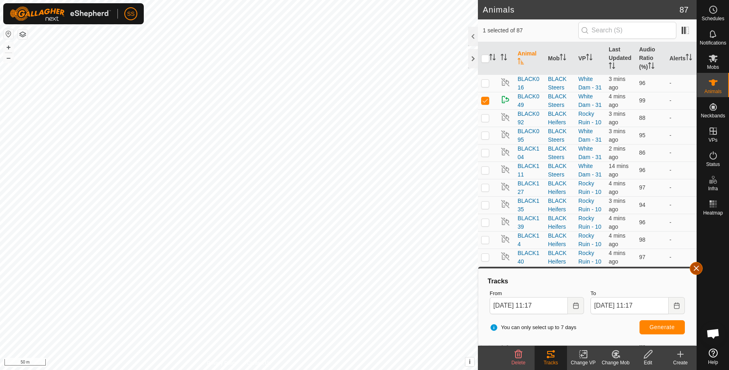
click at [698, 270] on span "button" at bounding box center [696, 268] width 6 height 6
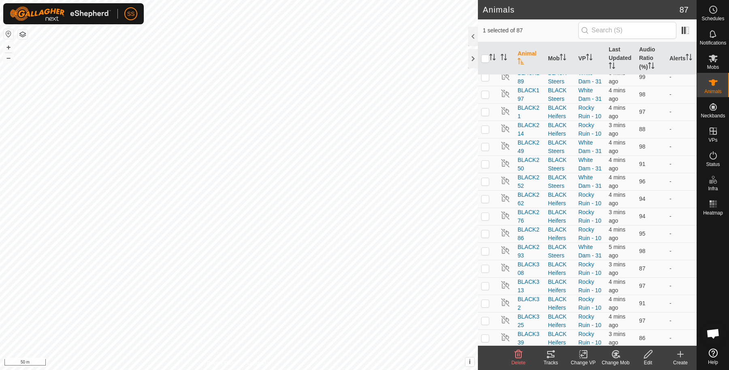
scroll to position [270, 0]
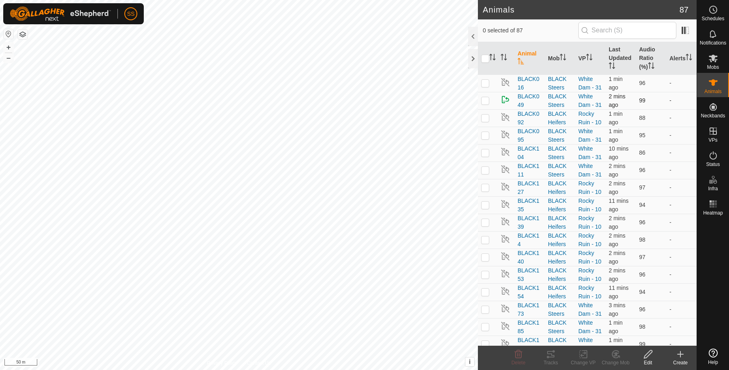
click at [485, 104] on p-checkbox at bounding box center [485, 100] width 8 height 6
click at [486, 104] on p-checkbox at bounding box center [485, 100] width 8 height 6
checkbox input "true"
click at [550, 353] on icon at bounding box center [551, 355] width 10 height 10
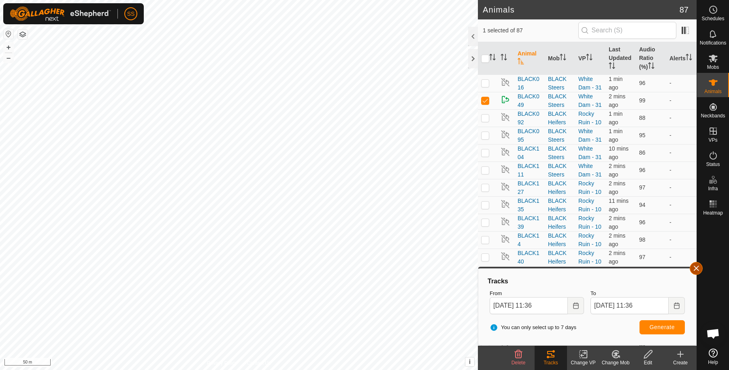
click at [702, 267] on button "button" at bounding box center [696, 268] width 13 height 13
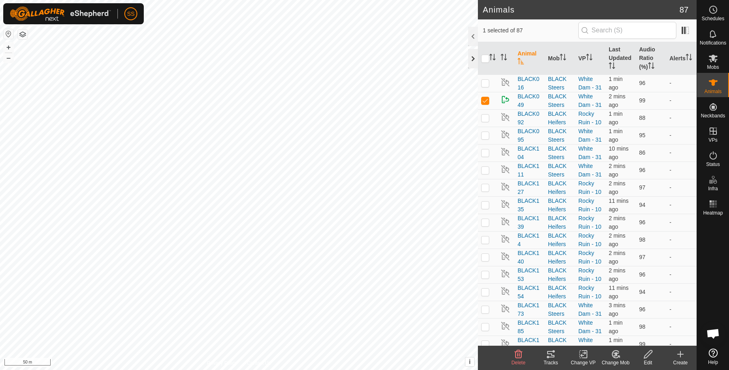
click at [471, 56] on div at bounding box center [473, 58] width 10 height 19
